Goal: Find specific page/section: Find specific page/section

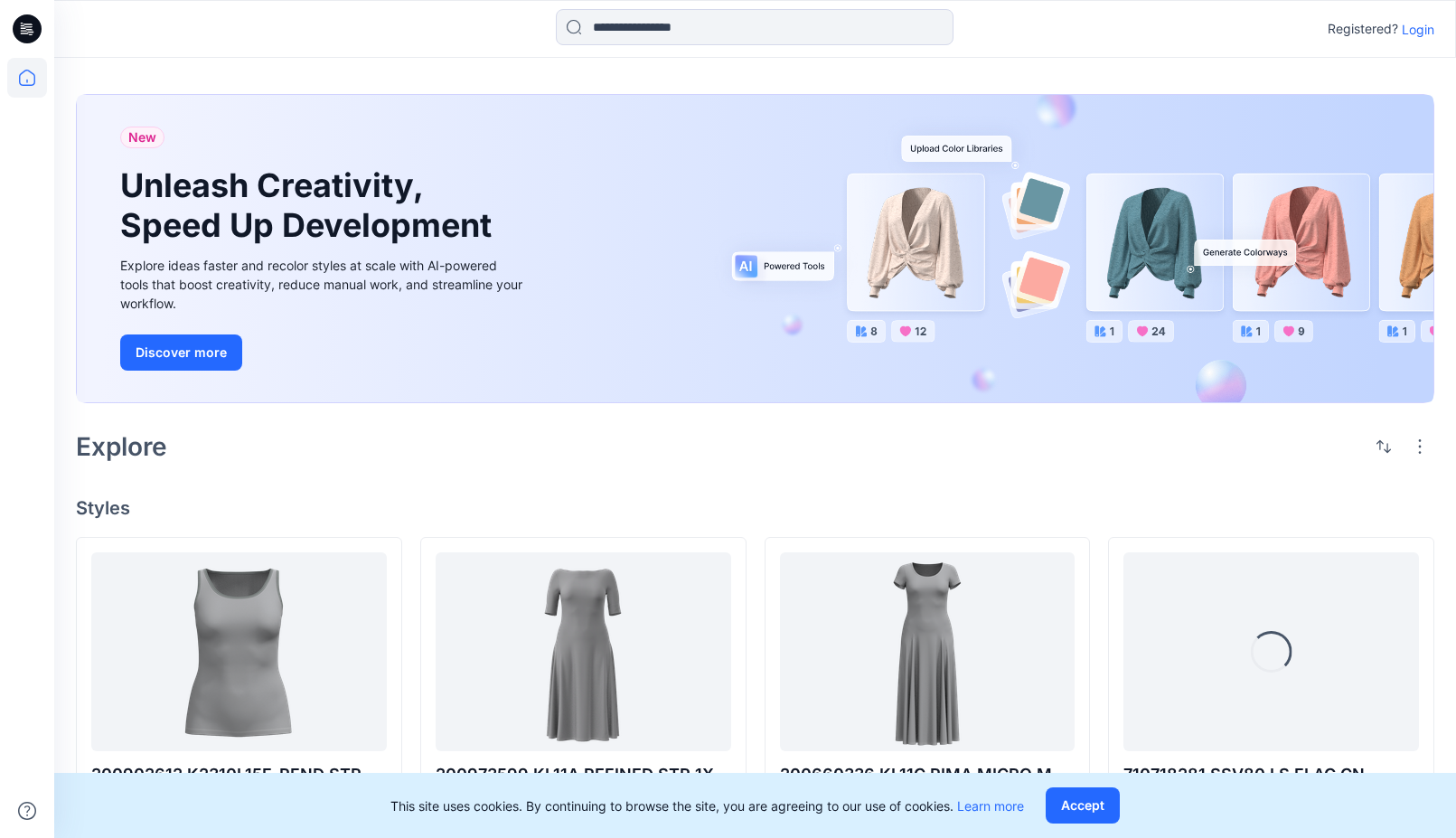
click at [1411, 29] on p "Login" at bounding box center [1418, 29] width 33 height 19
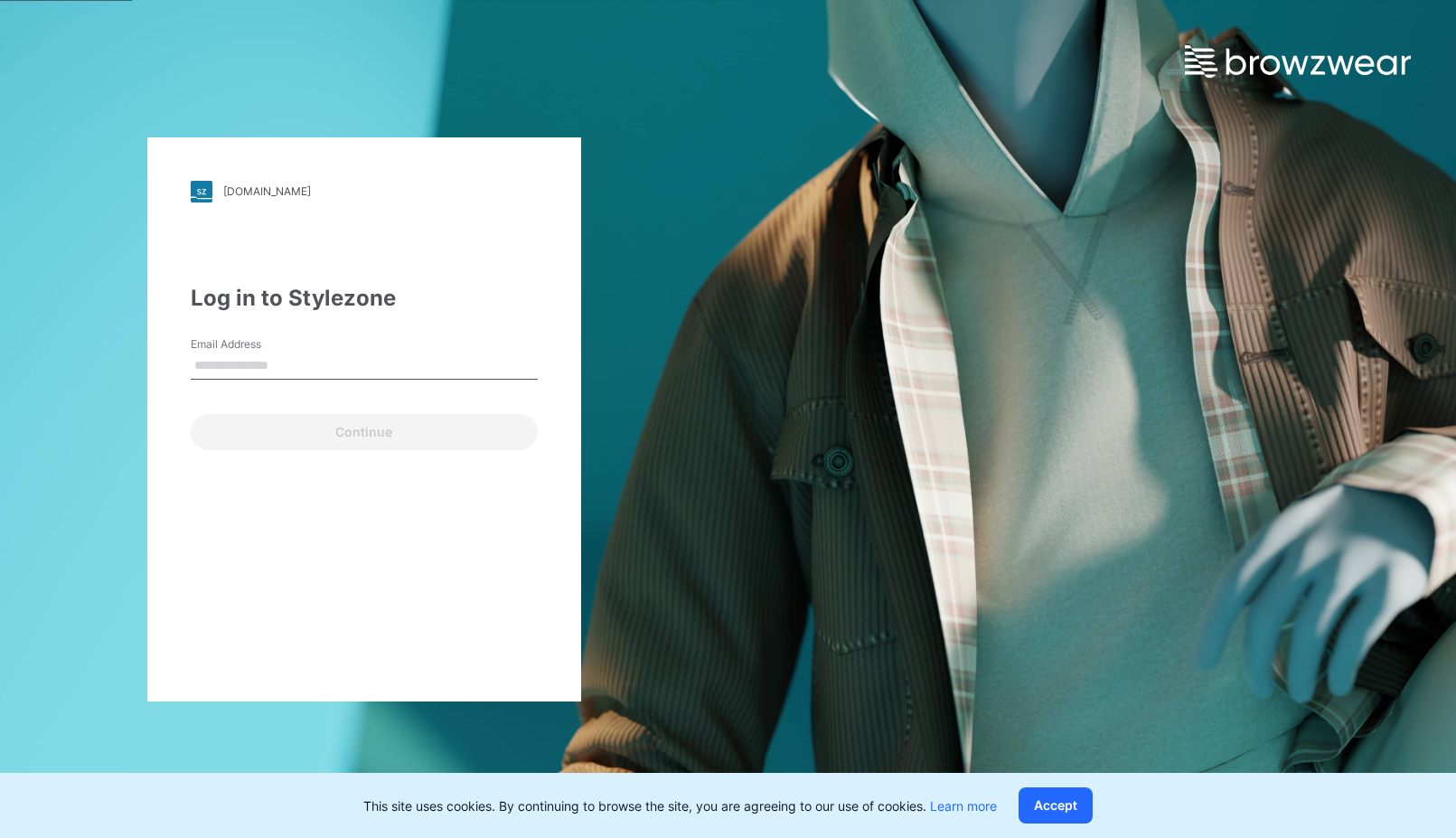
click at [231, 369] on input "Email Address" at bounding box center [364, 365] width 347 height 27
type input "**********"
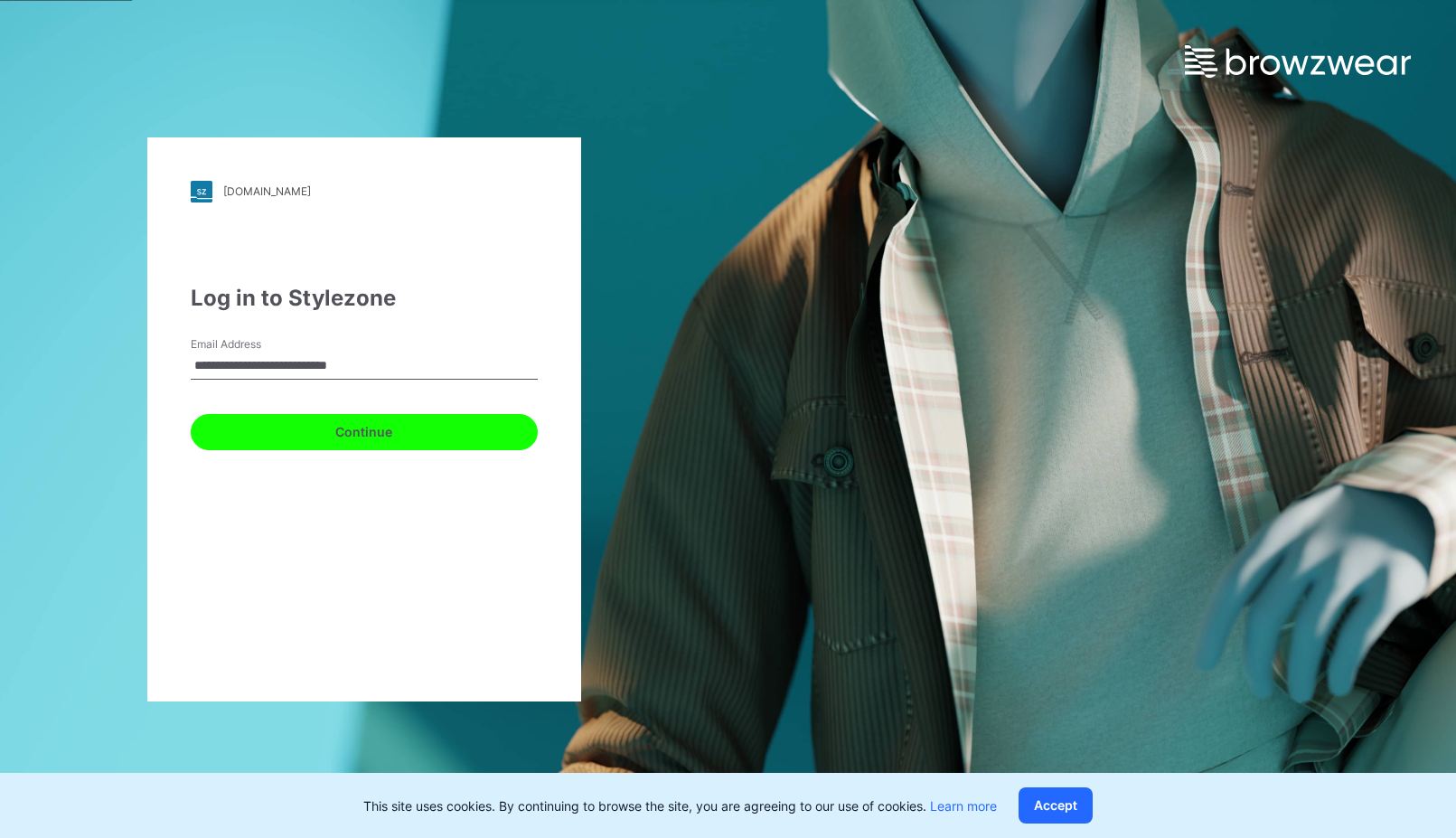
click at [362, 433] on button "Continue" at bounding box center [364, 432] width 347 height 36
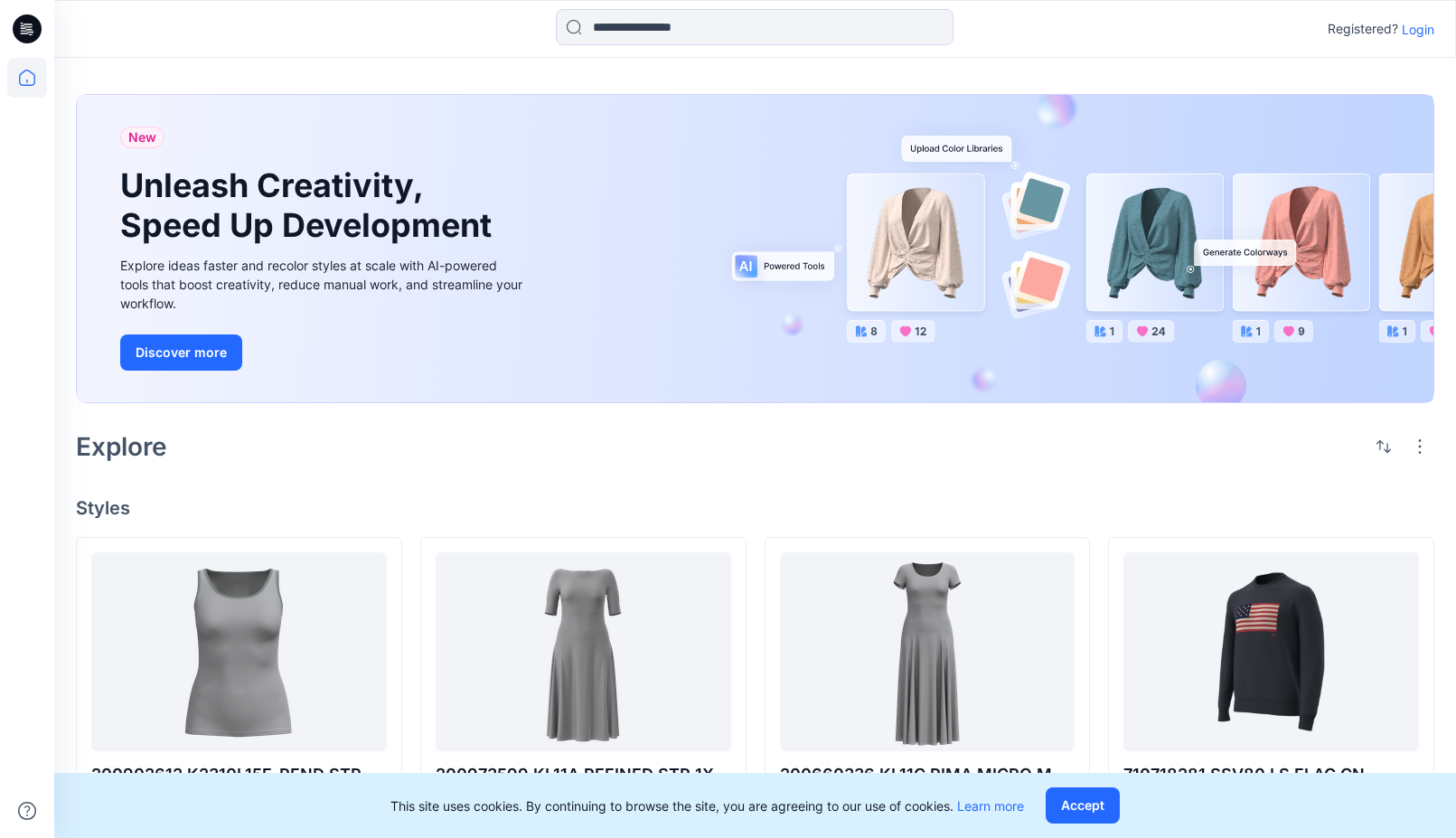
click at [1425, 25] on p "Login" at bounding box center [1418, 29] width 33 height 19
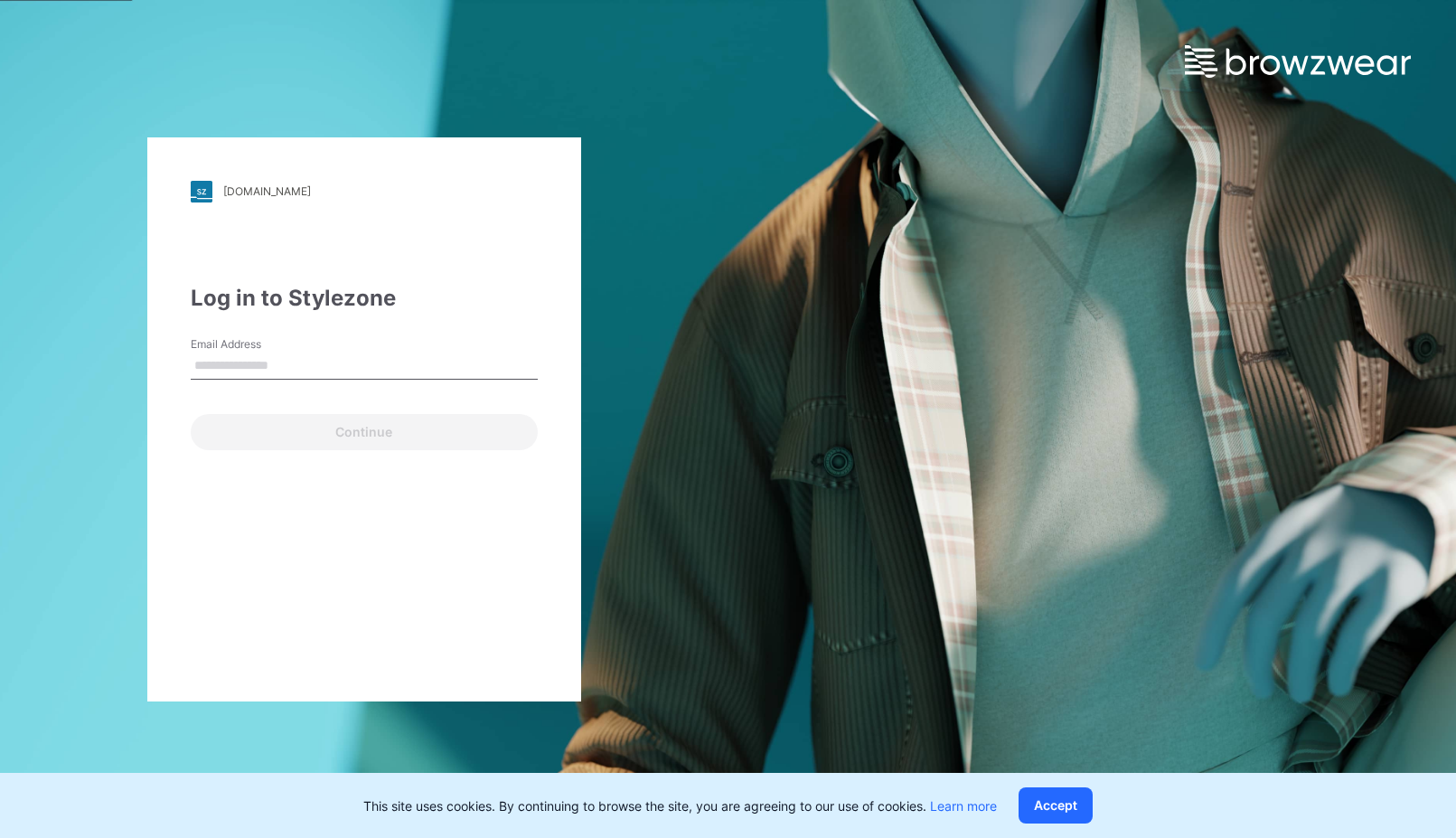
click at [284, 364] on input "Email Address" at bounding box center [364, 365] width 347 height 27
type input "**********"
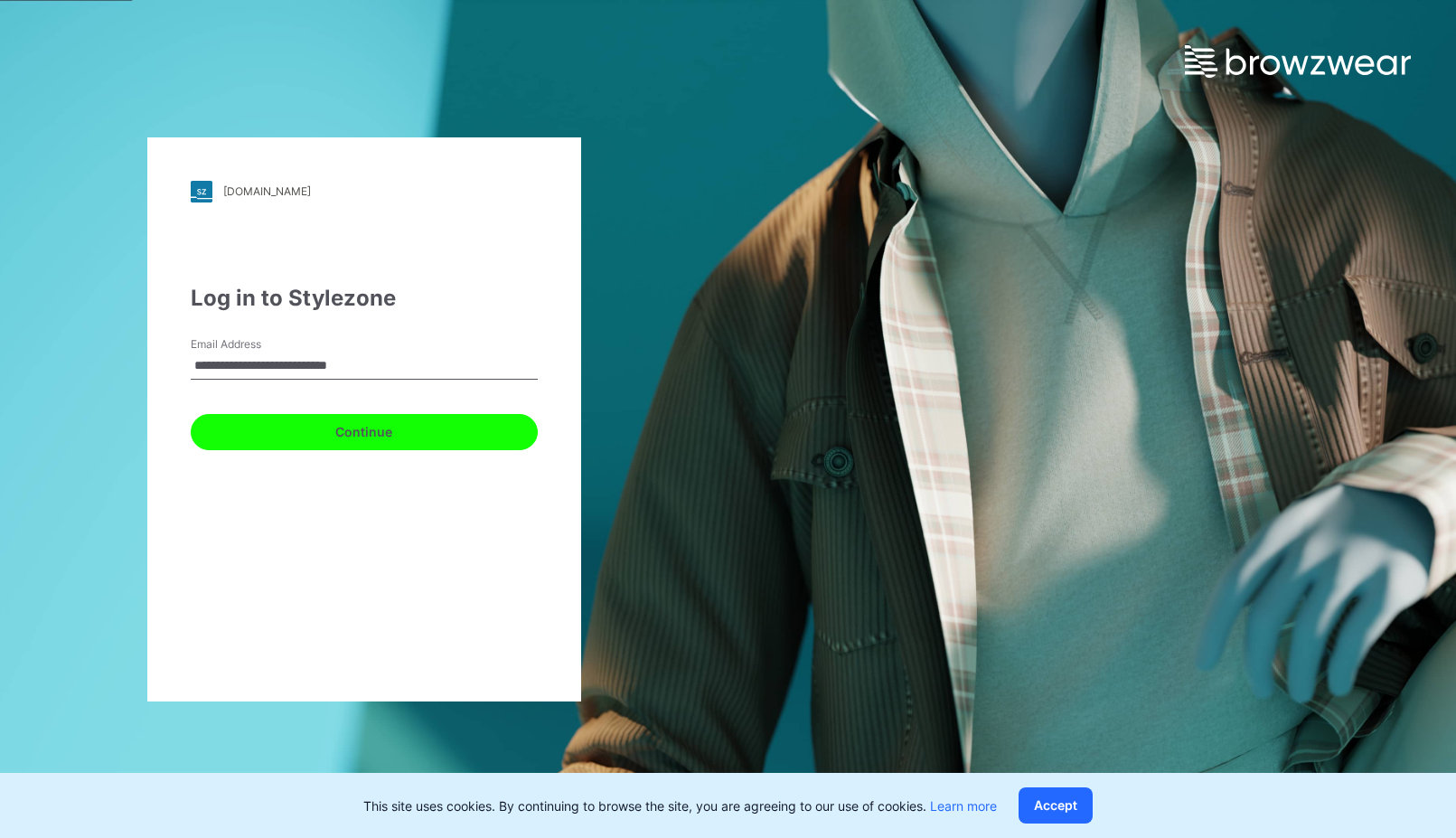
click at [373, 432] on button "Continue" at bounding box center [364, 432] width 347 height 36
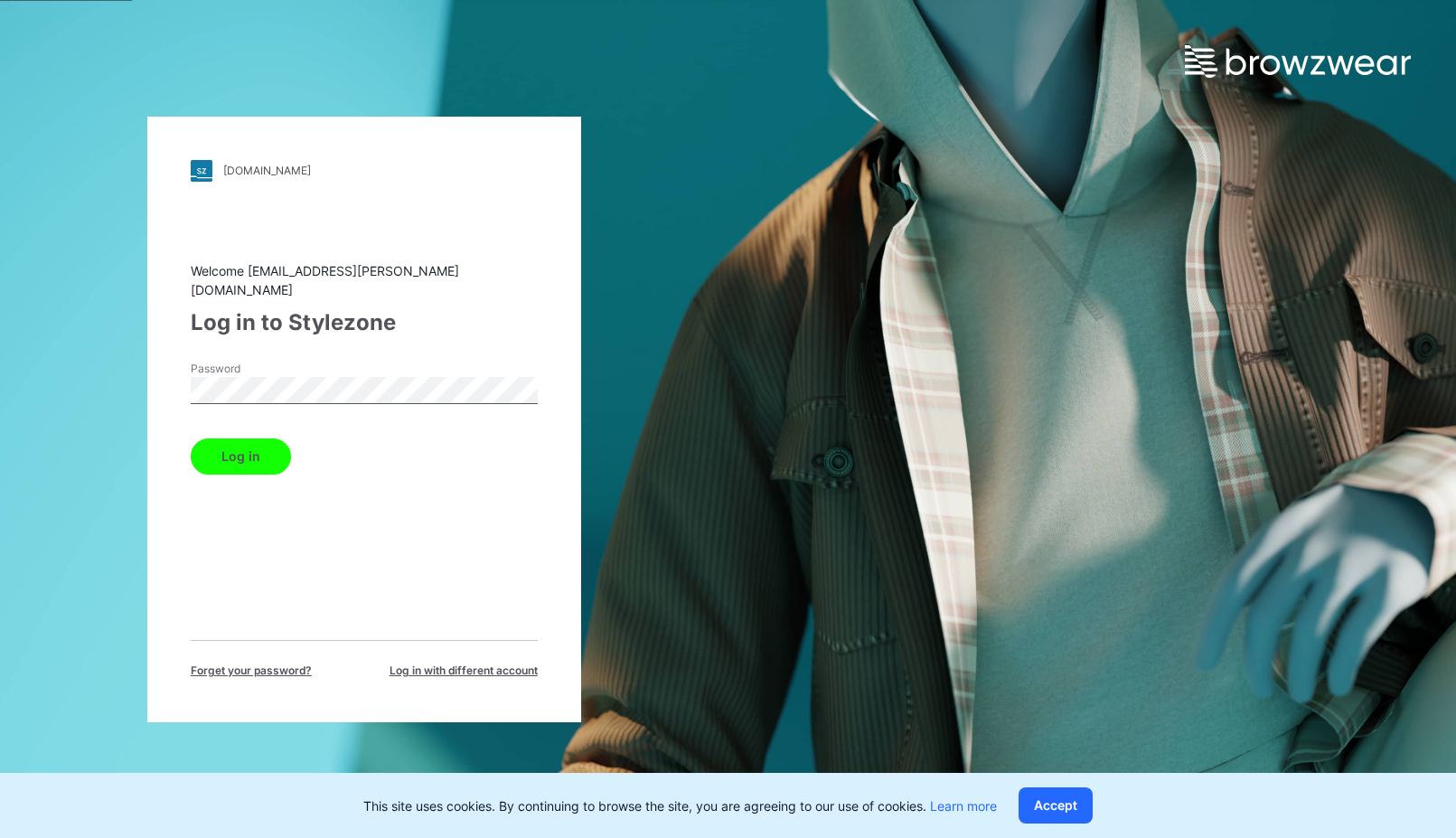
click at [236, 441] on button "Log in" at bounding box center [241, 456] width 101 height 36
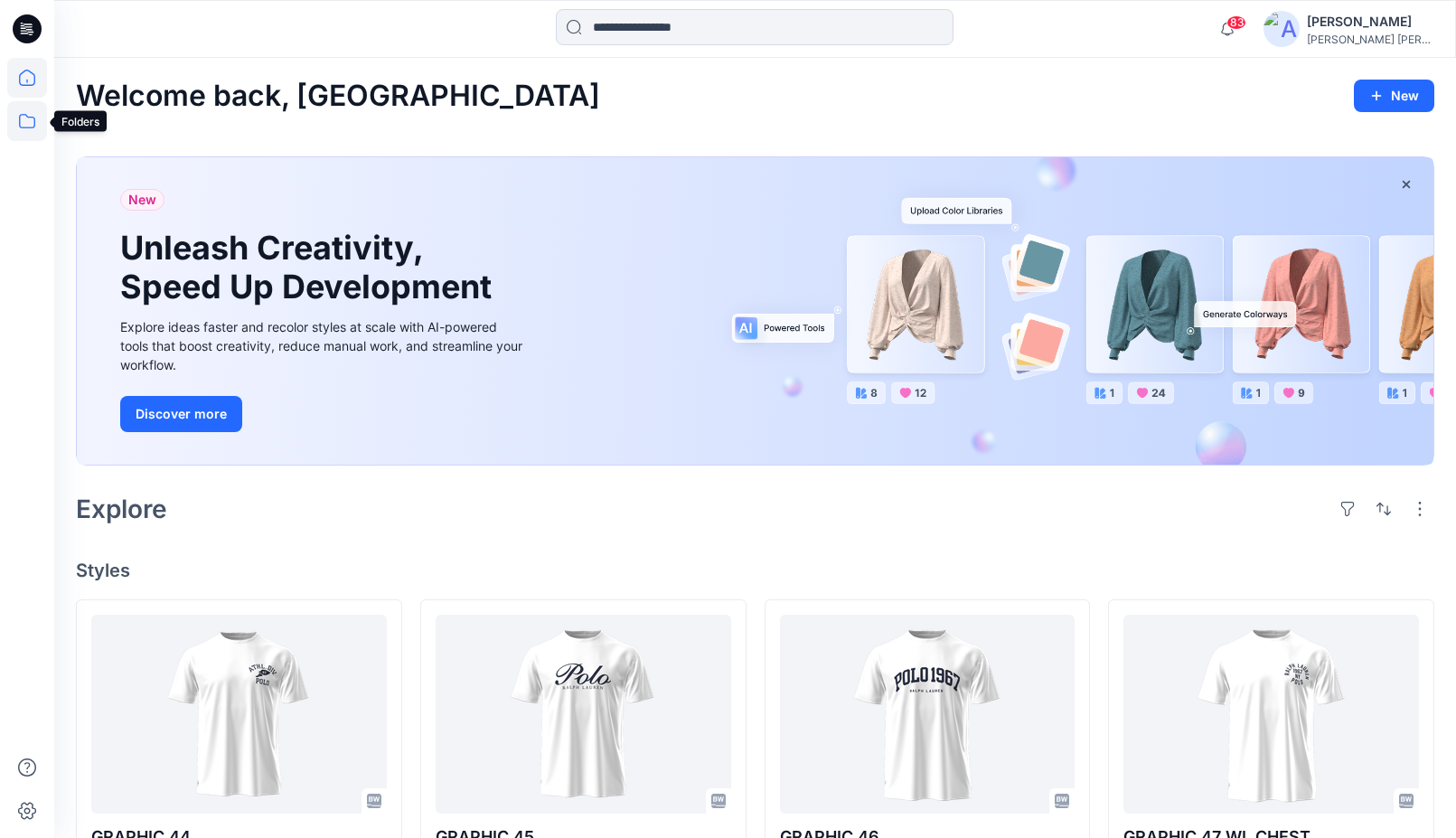
click at [20, 105] on icon at bounding box center [27, 121] width 40 height 40
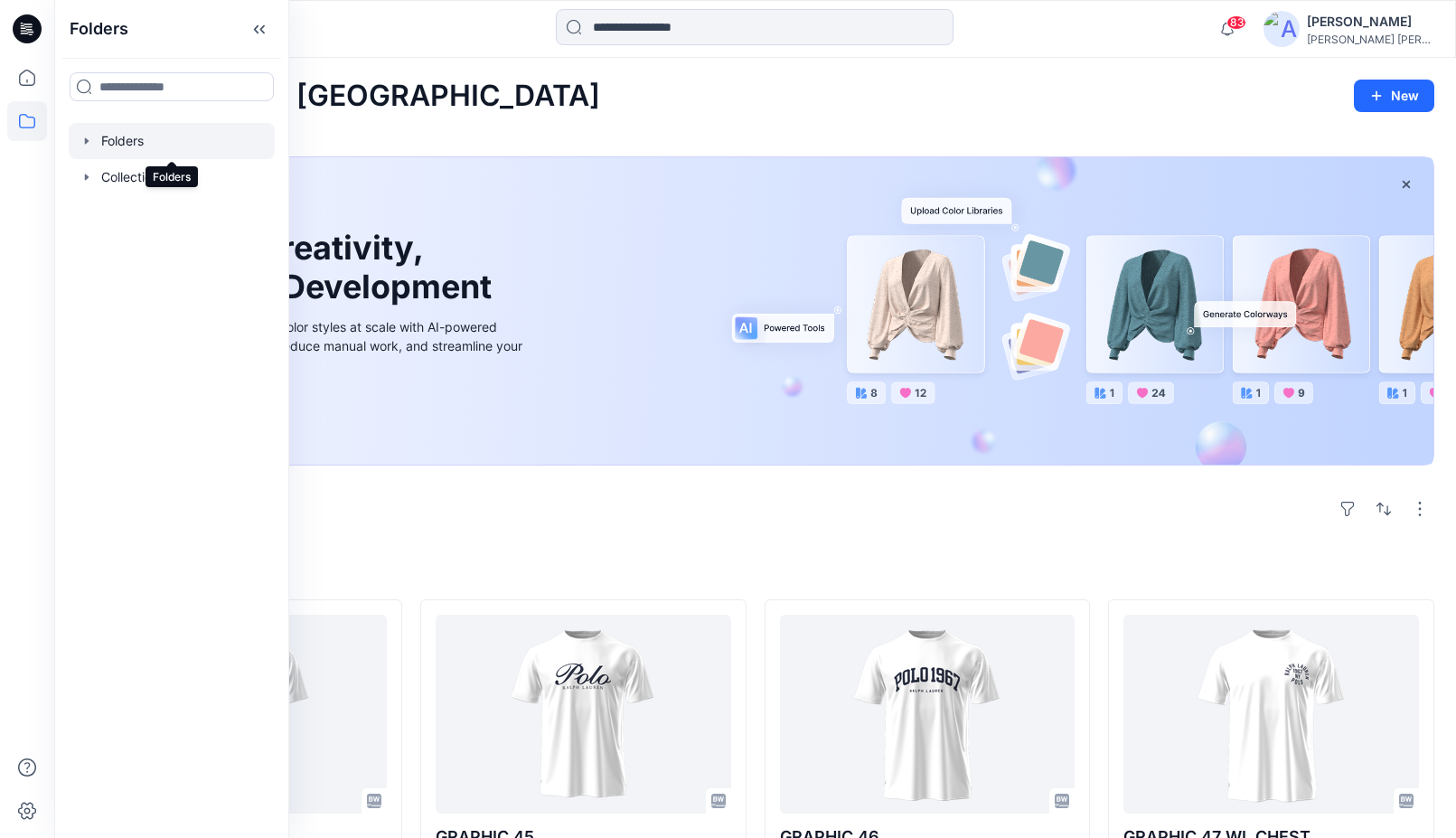
click at [116, 141] on div at bounding box center [172, 141] width 206 height 36
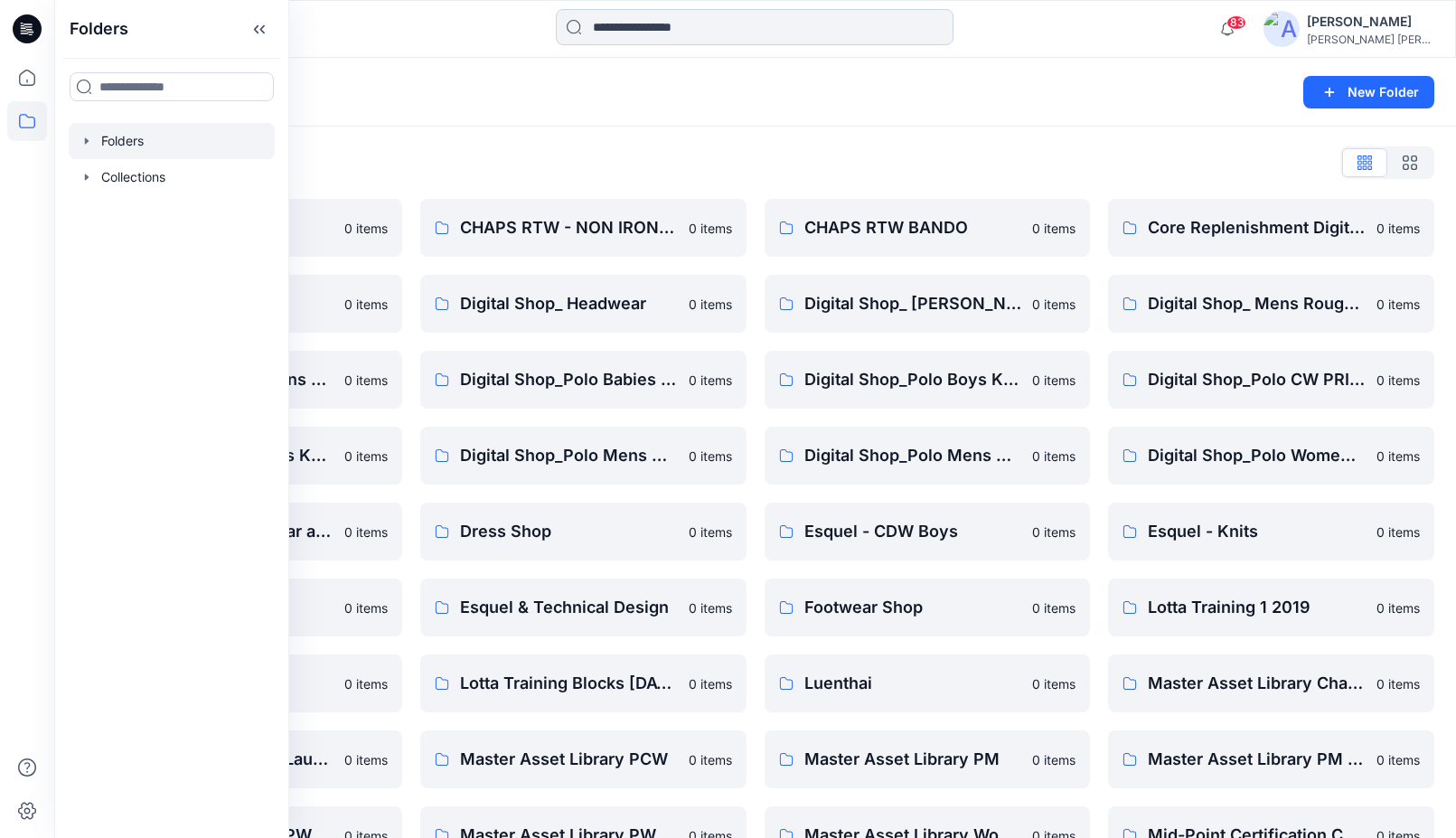
click at [636, 31] on input at bounding box center [754, 27] width 398 height 36
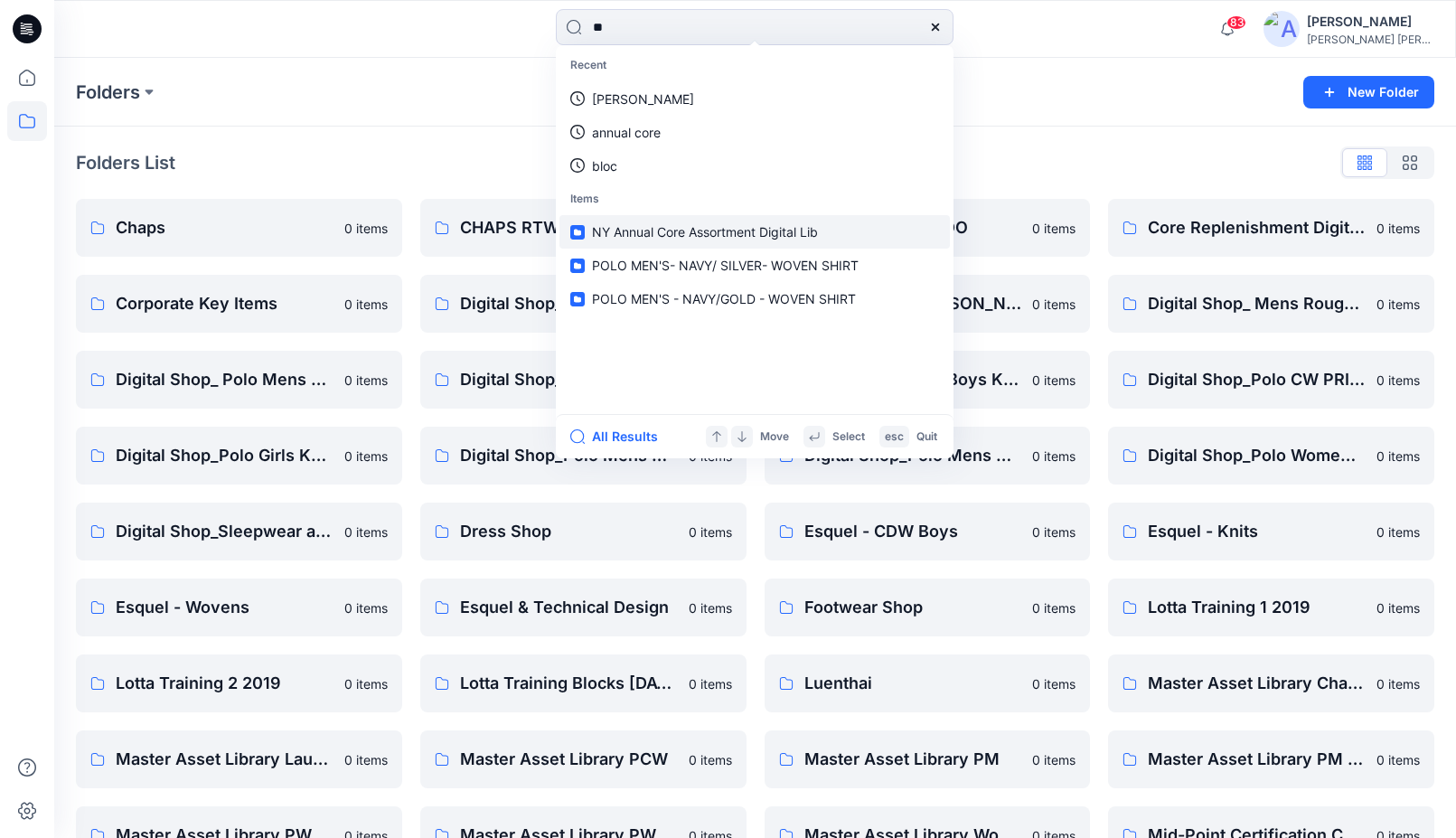
type input "**"
click at [663, 237] on span "NY Annual Core Assortment Digital Lib" at bounding box center [705, 232] width 226 height 15
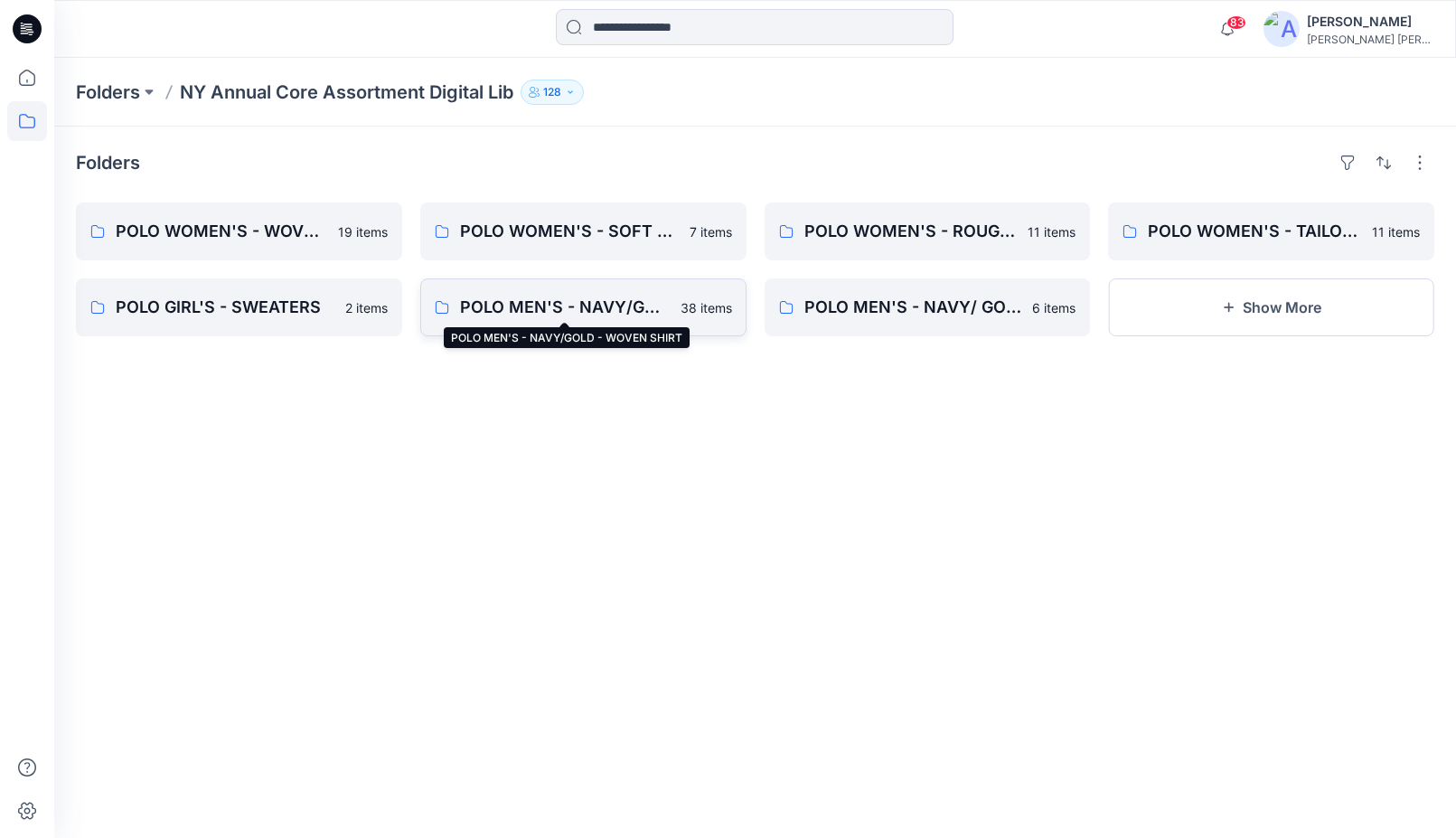
click at [501, 302] on p "POLO MEN'S - NAVY/GOLD - WOVEN SHIRT" at bounding box center [565, 307] width 210 height 25
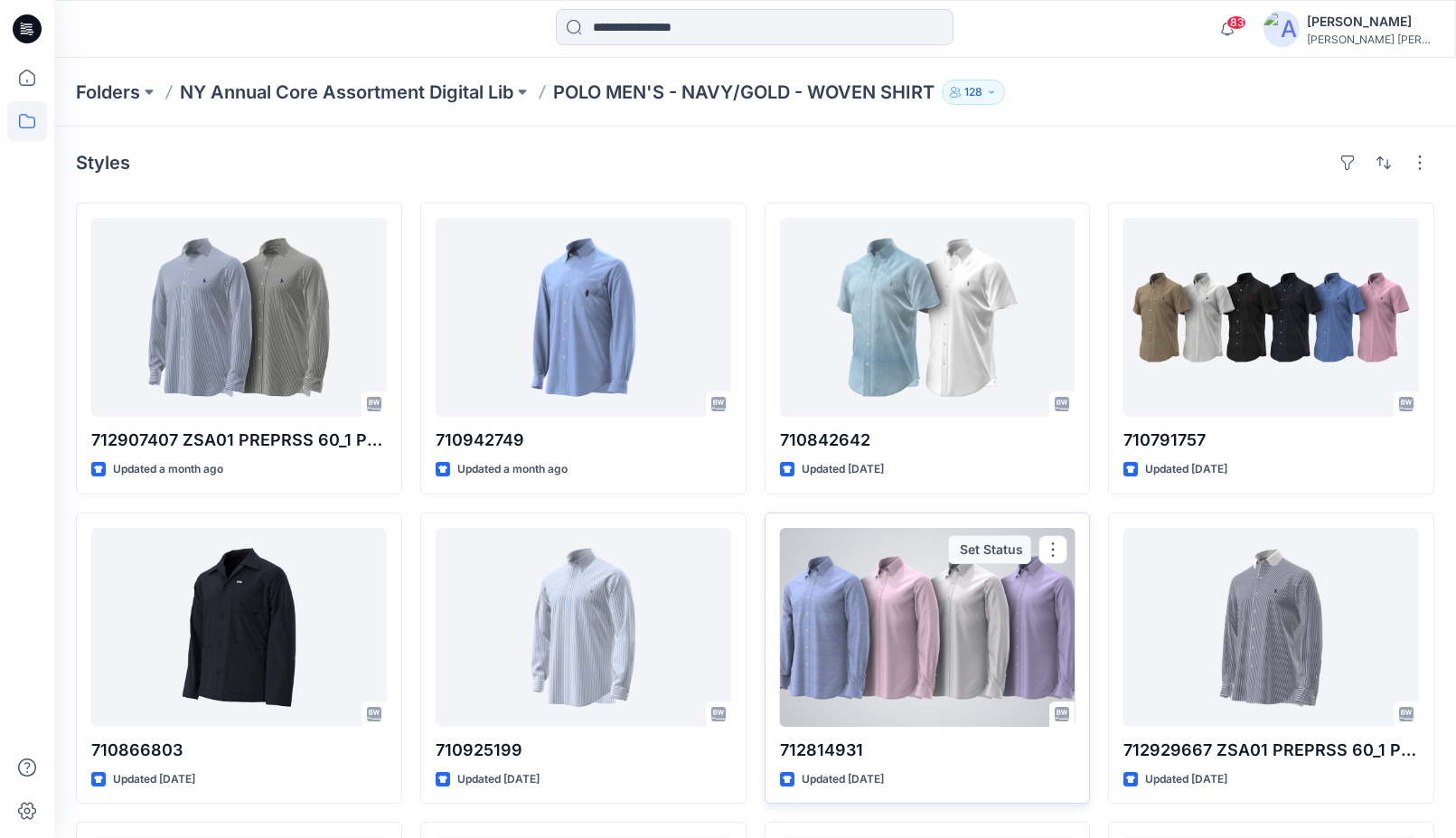
click at [958, 609] on div at bounding box center [927, 626] width 295 height 199
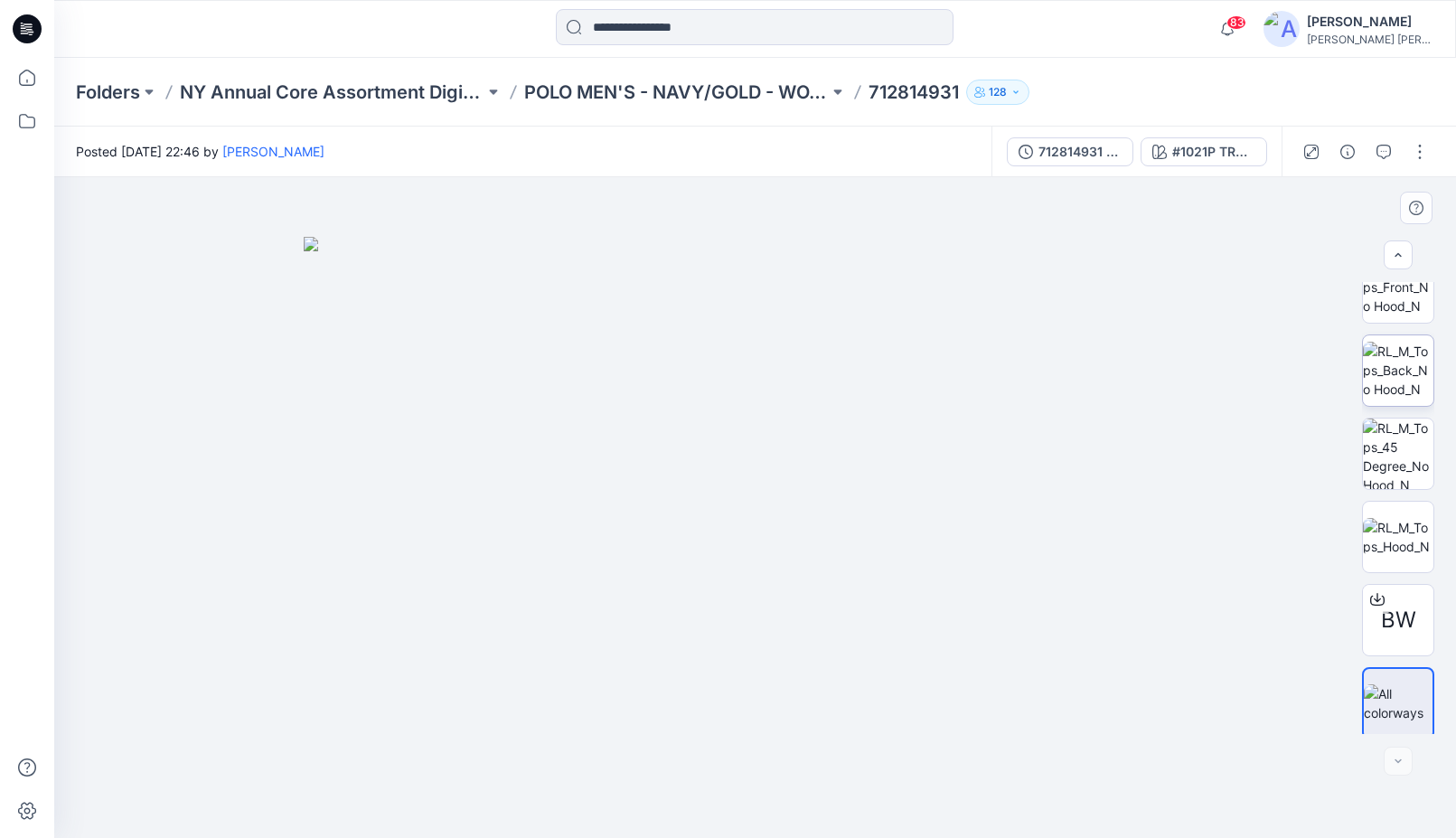
scroll to position [202, 0]
click at [30, 24] on icon at bounding box center [28, 23] width 9 height 1
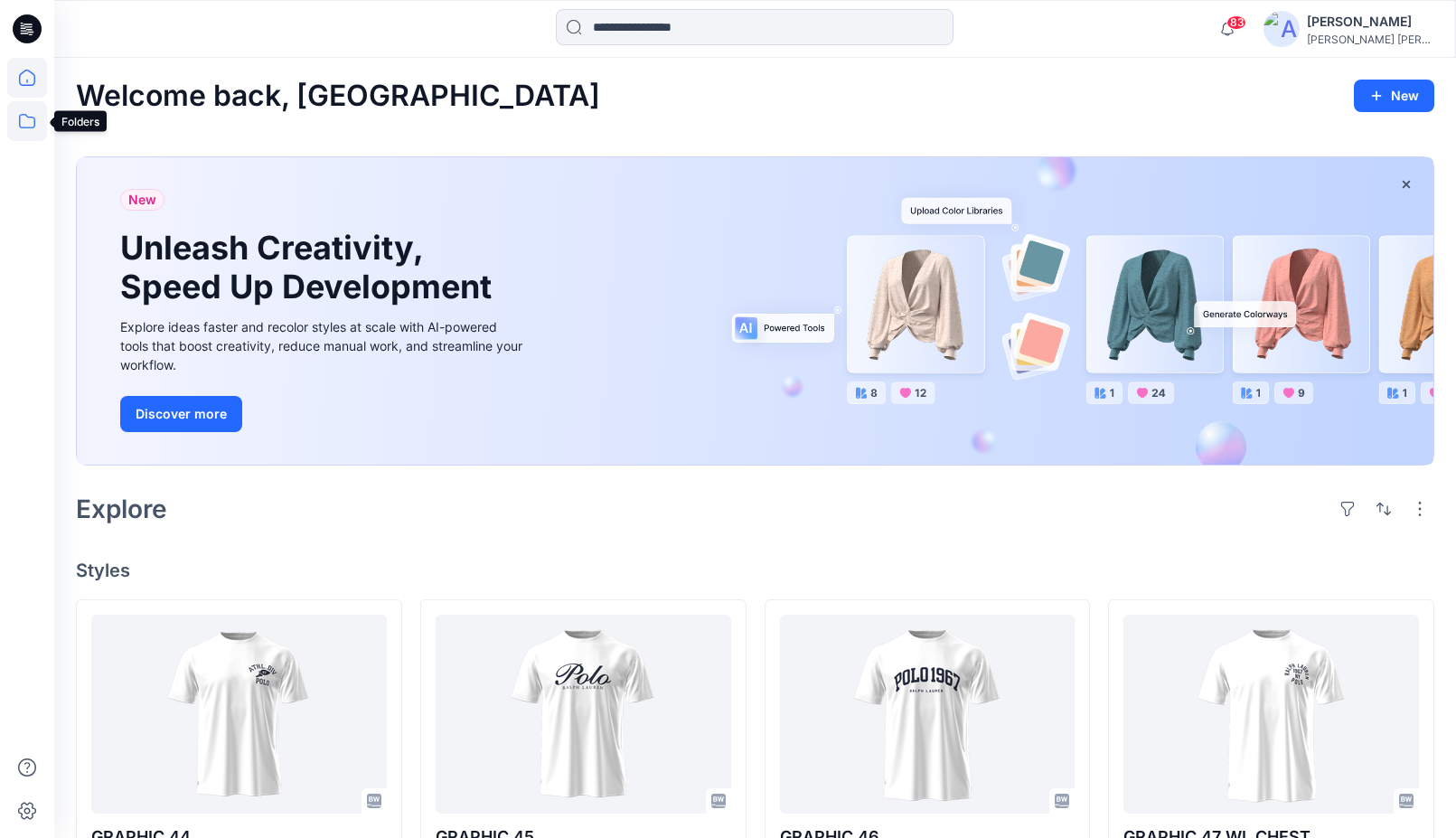
click at [31, 124] on icon at bounding box center [27, 121] width 40 height 40
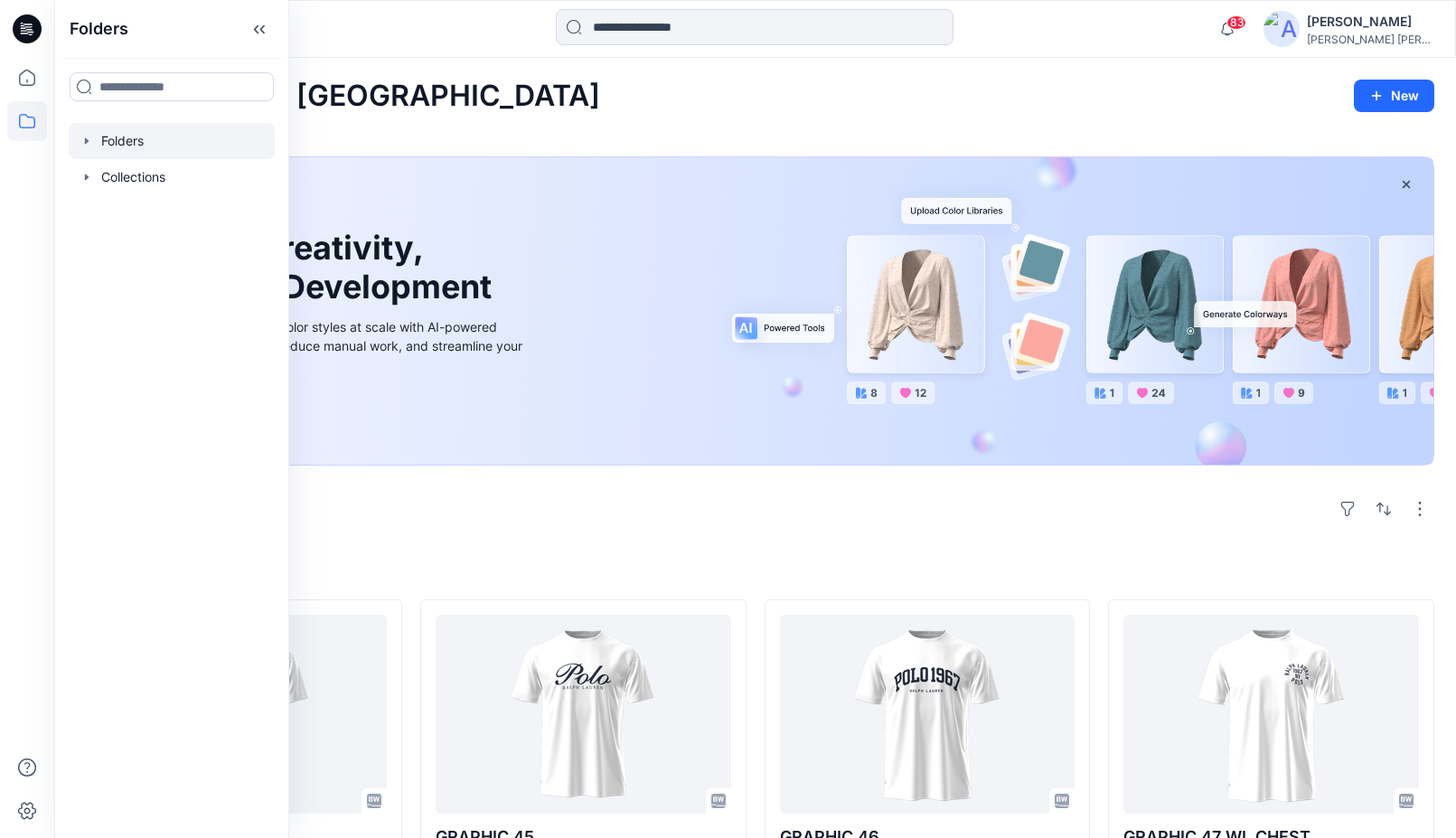
click at [132, 146] on div at bounding box center [172, 141] width 206 height 36
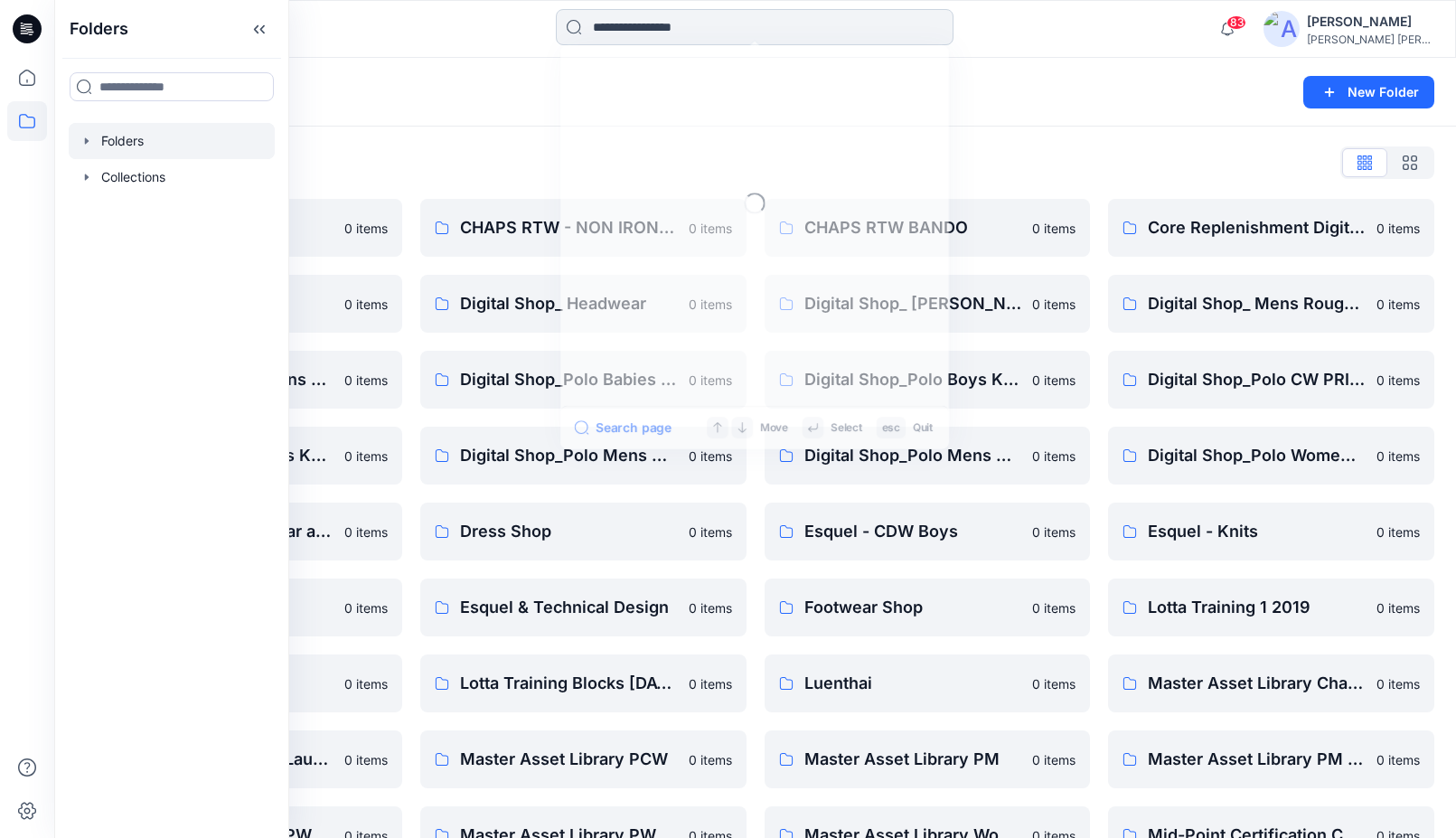
click at [653, 21] on input at bounding box center [754, 27] width 398 height 36
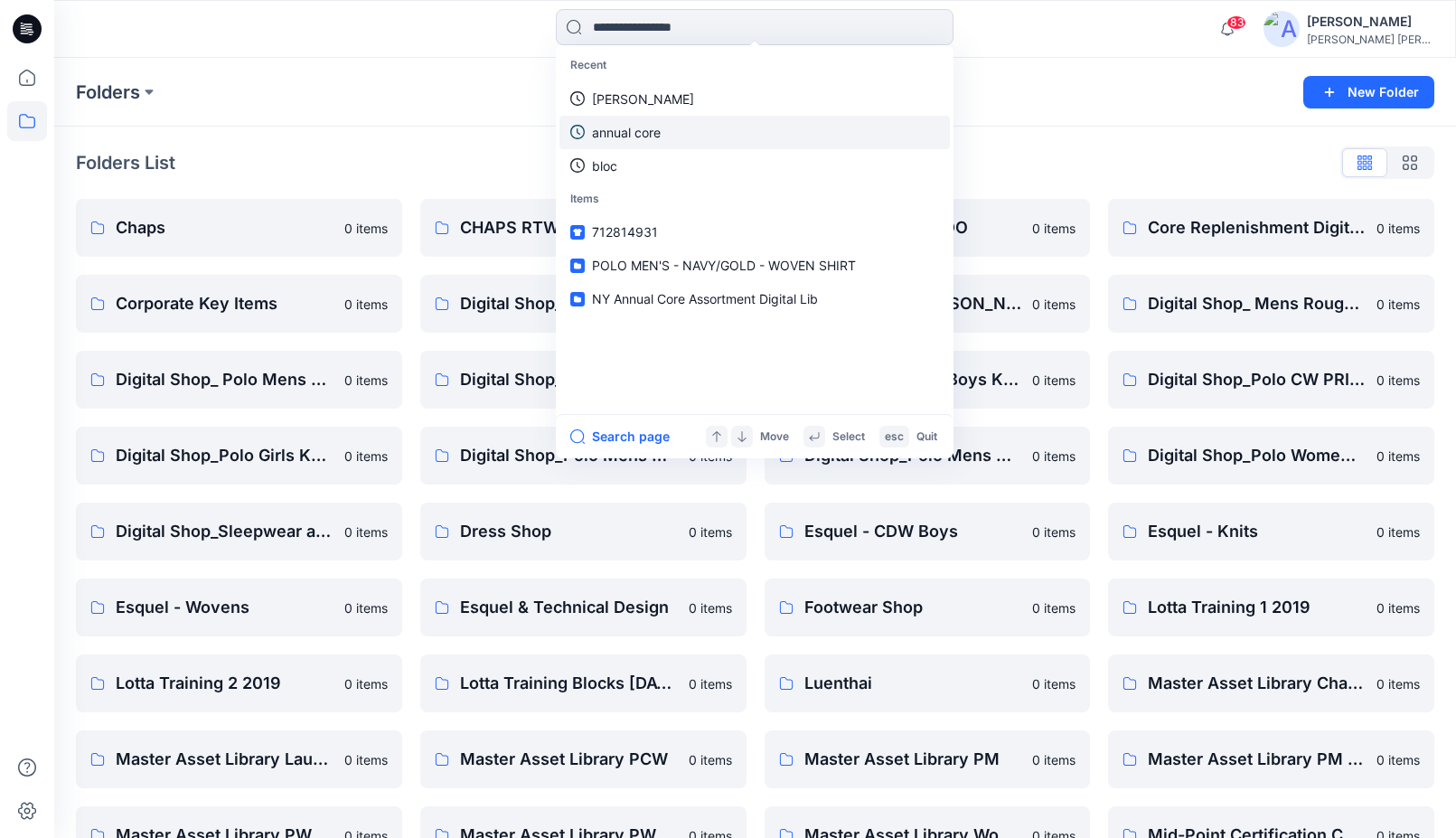
click at [615, 132] on p "annual core" at bounding box center [626, 132] width 69 height 19
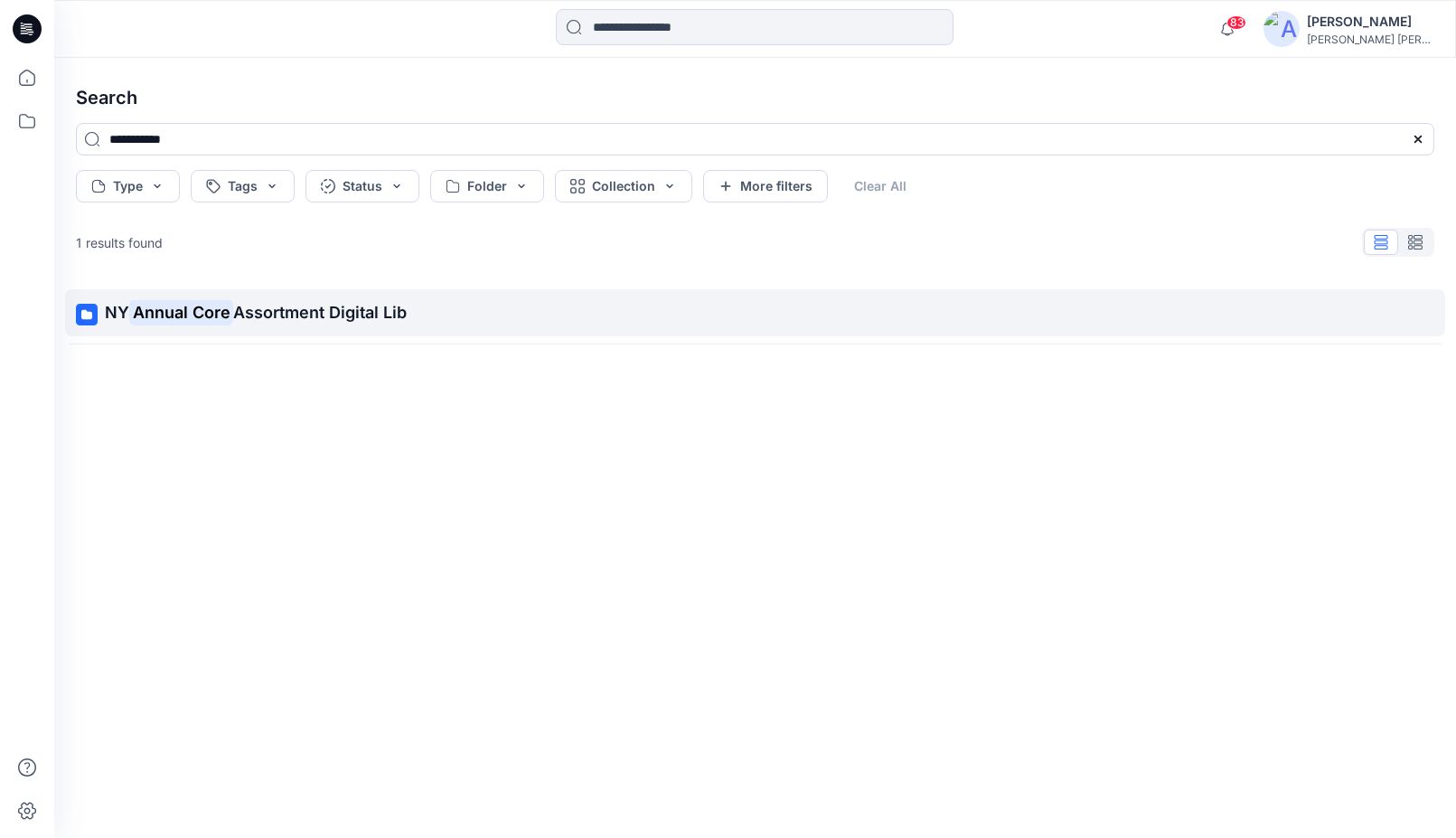
click at [90, 314] on icon at bounding box center [87, 315] width 11 height 10
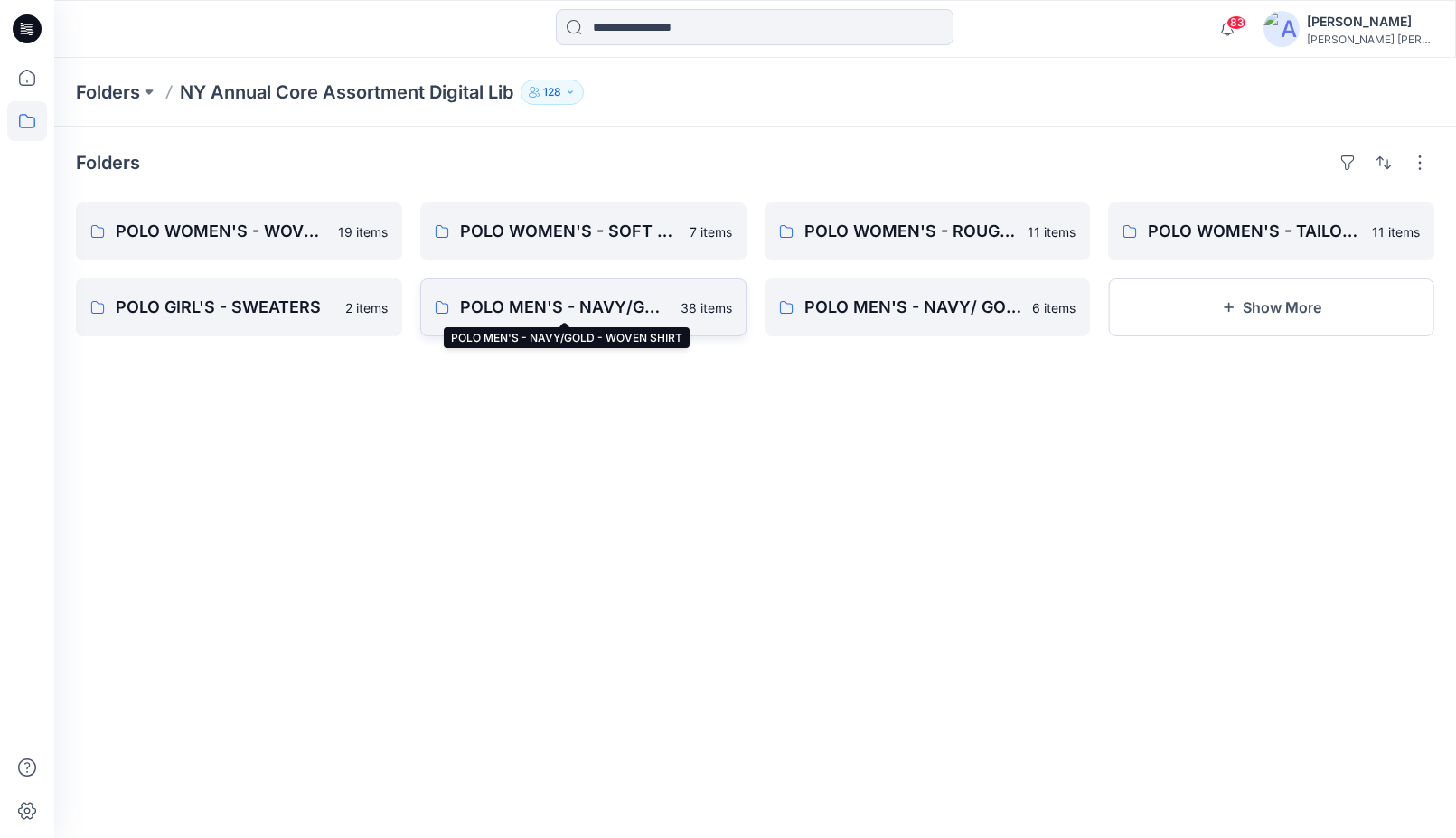
click at [543, 309] on p "POLO MEN'S - NAVY/GOLD - WOVEN SHIRT" at bounding box center [565, 307] width 210 height 25
